Goal: Transaction & Acquisition: Purchase product/service

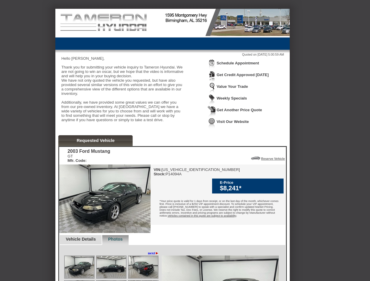
click at [212, 69] on img at bounding box center [212, 64] width 8 height 11
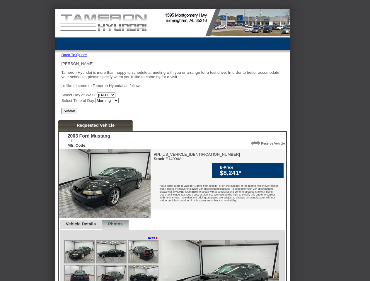
click at [241, 64] on div "Timothy, Tameron Hyundai is more than happy to schedule a meeting with you or a…" at bounding box center [172, 82] width 222 height 42
click at [96, 152] on div "2003 Ford Mustang GT Mfr. Code: Reserve Vehicle Reserve This Vehicle Please con…" at bounding box center [172, 233] width 227 height 203
click at [251, 170] on div "VIN: 1FAFP45X43F334977 Stock: P14094A E-Price $8,241* Vehicles contained in thi…" at bounding box center [217, 179] width 135 height 60
click at [270, 170] on div "VIN: 1FAFP45X43F334977 Stock: P14094A E-Price $8,241* Vehicles contained in thi…" at bounding box center [217, 179] width 135 height 60
click at [83, 252] on img at bounding box center [79, 252] width 29 height 22
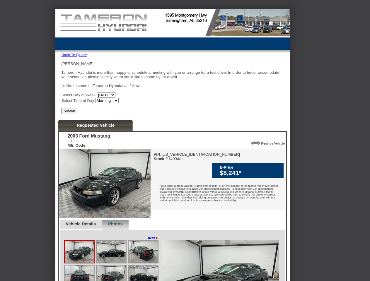
click at [122, 252] on img at bounding box center [111, 252] width 29 height 22
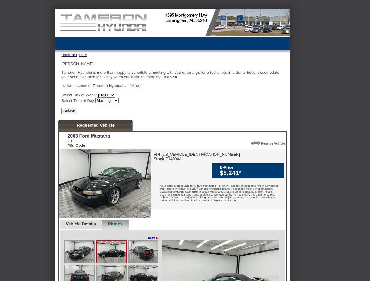
click at [151, 263] on img at bounding box center [142, 252] width 29 height 22
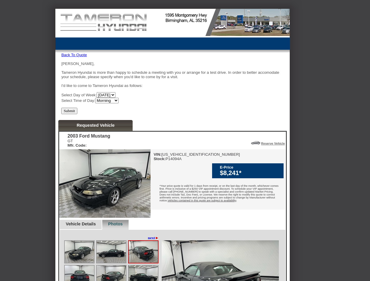
click at [79, 275] on img at bounding box center [79, 276] width 29 height 22
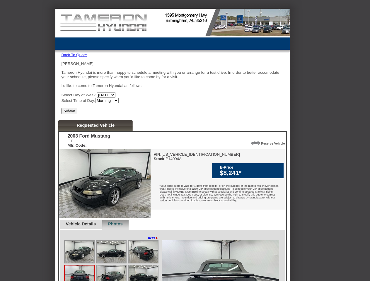
click at [111, 275] on img at bounding box center [111, 276] width 29 height 22
